Goal: Information Seeking & Learning: Learn about a topic

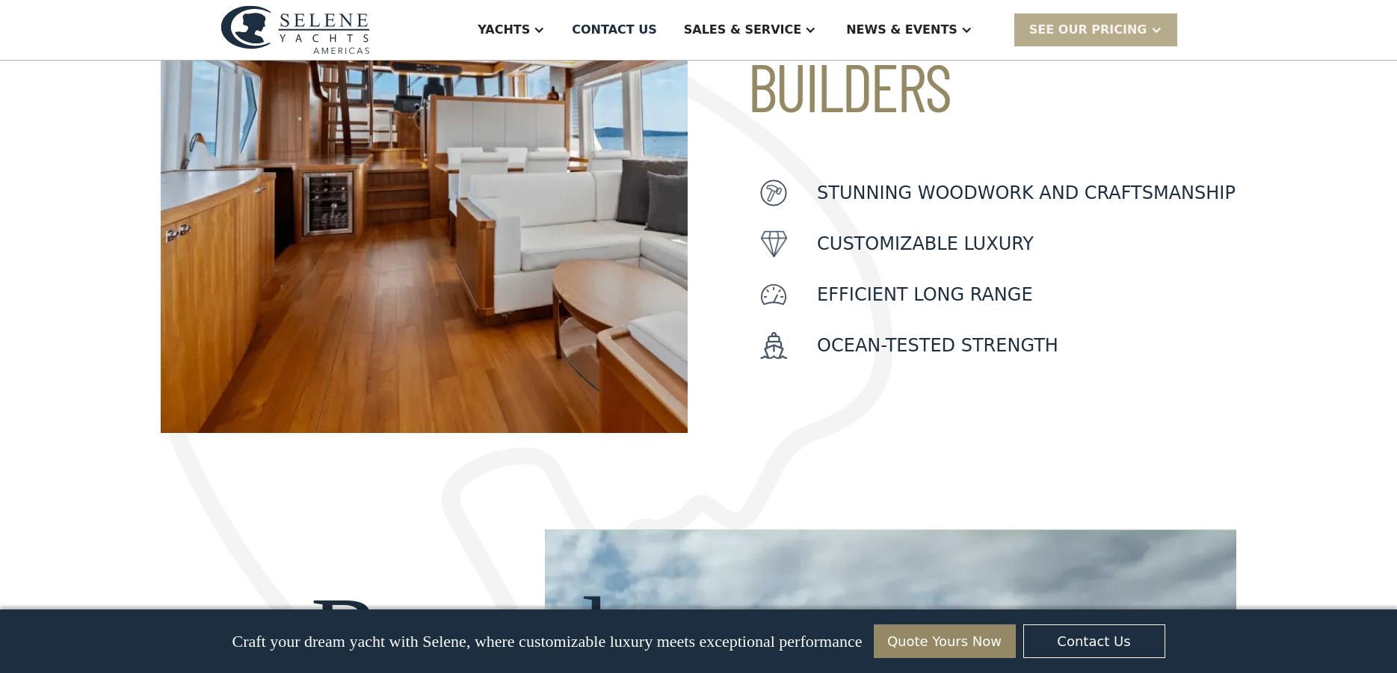
scroll to position [598, 0]
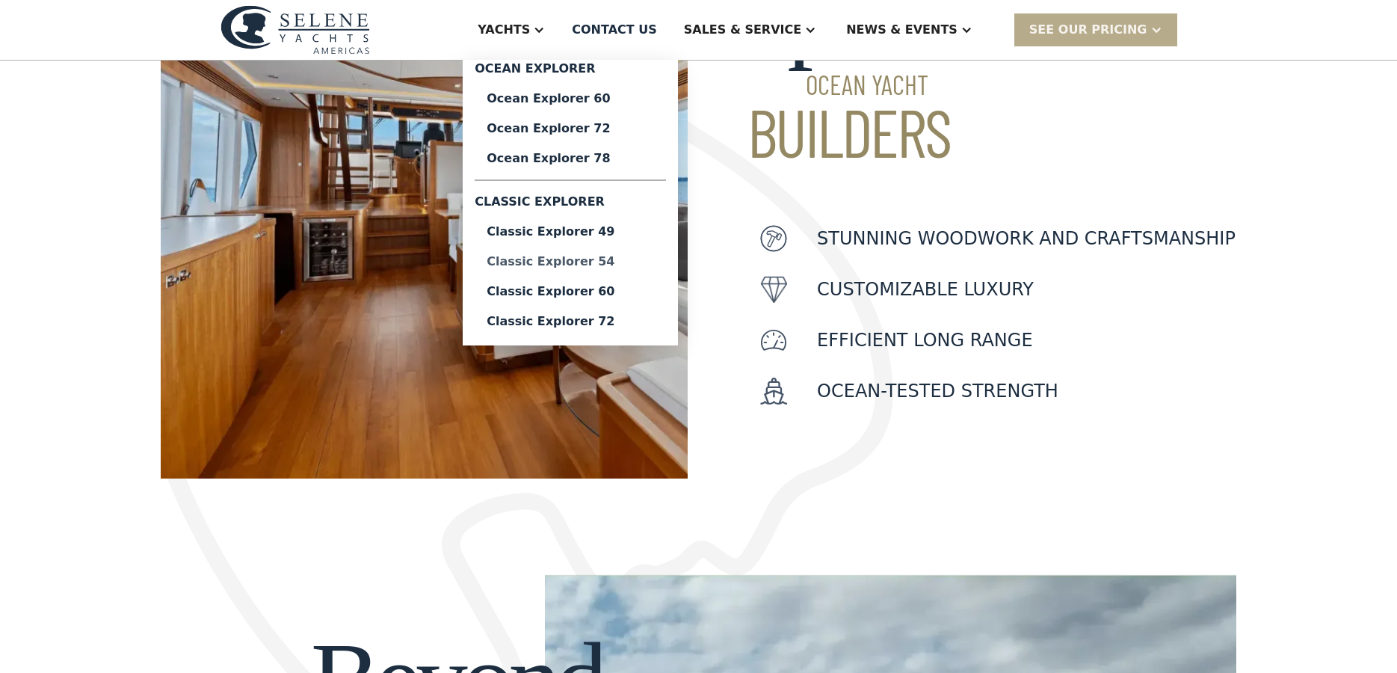
click at [638, 262] on div "Classic Explorer 54" at bounding box center [570, 262] width 167 height 12
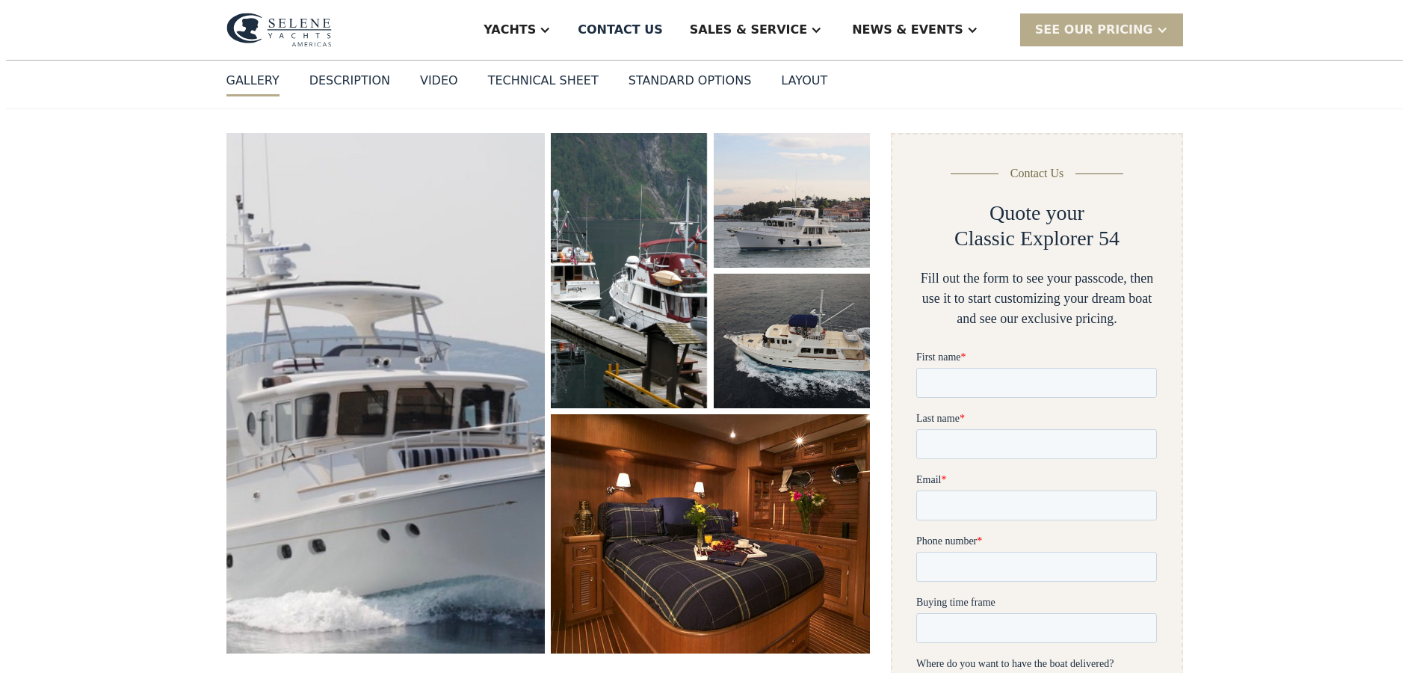
scroll to position [224, 0]
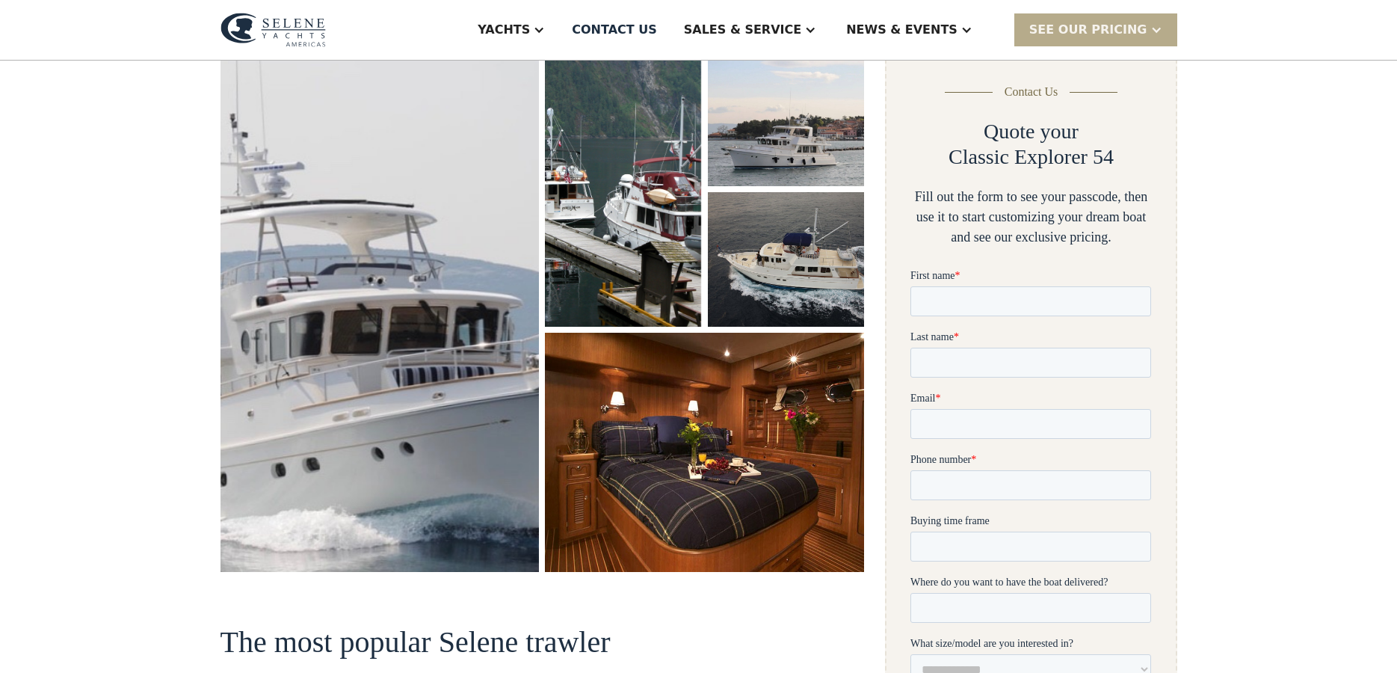
click at [398, 375] on img "open lightbox" at bounding box center [380, 312] width 339 height 552
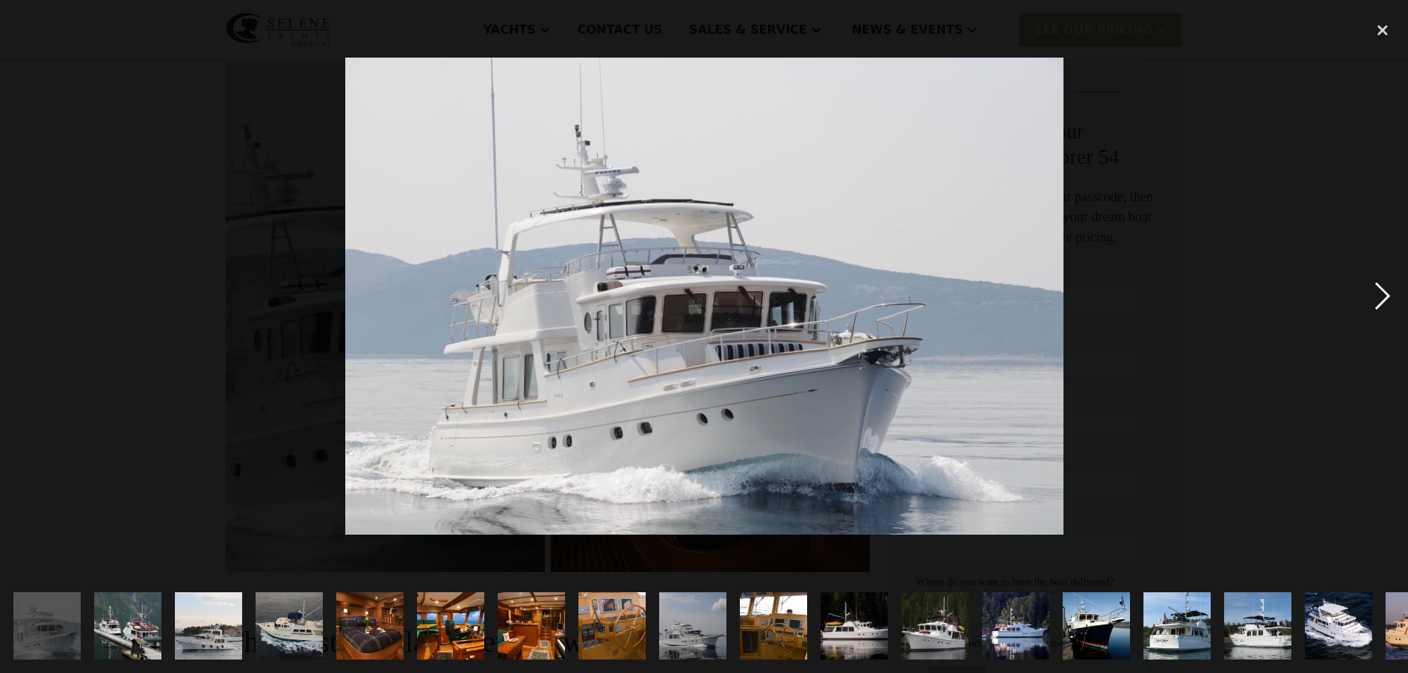
click at [1378, 291] on div "next image" at bounding box center [1382, 295] width 51 height 565
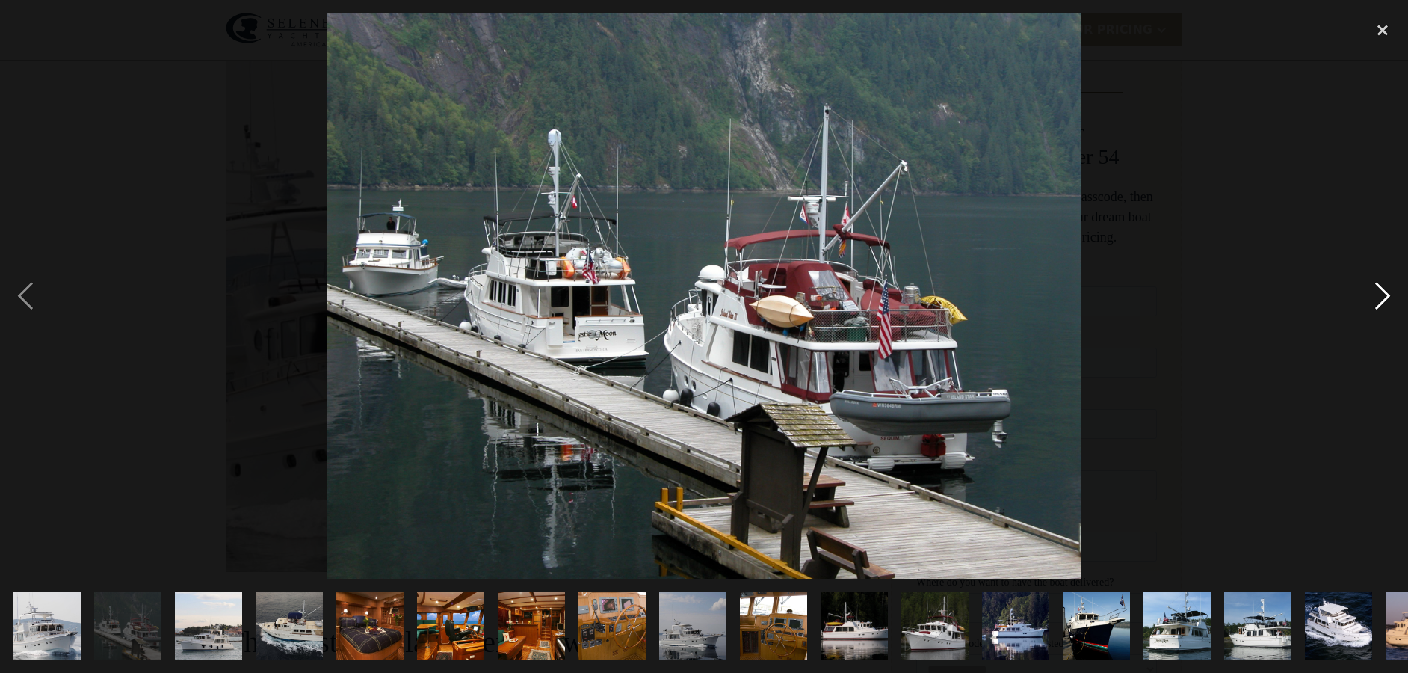
click at [1378, 291] on div "next image" at bounding box center [1382, 295] width 51 height 565
